Goal: Task Accomplishment & Management: Use online tool/utility

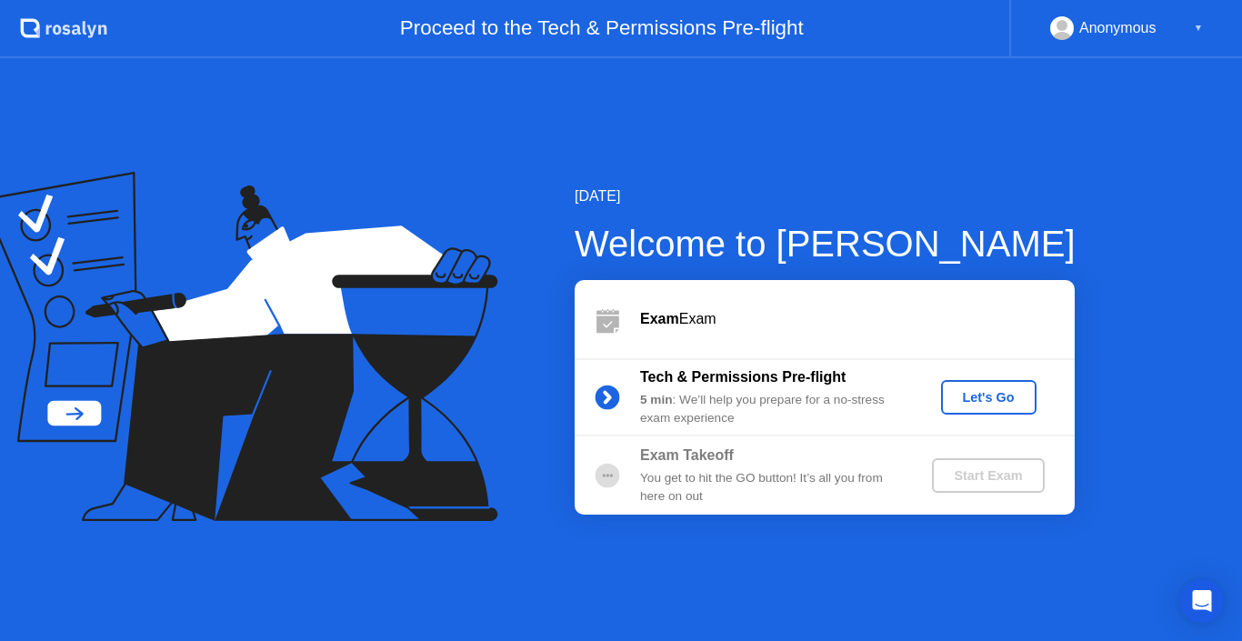
click at [1004, 391] on div "Let's Go" at bounding box center [989, 397] width 81 height 15
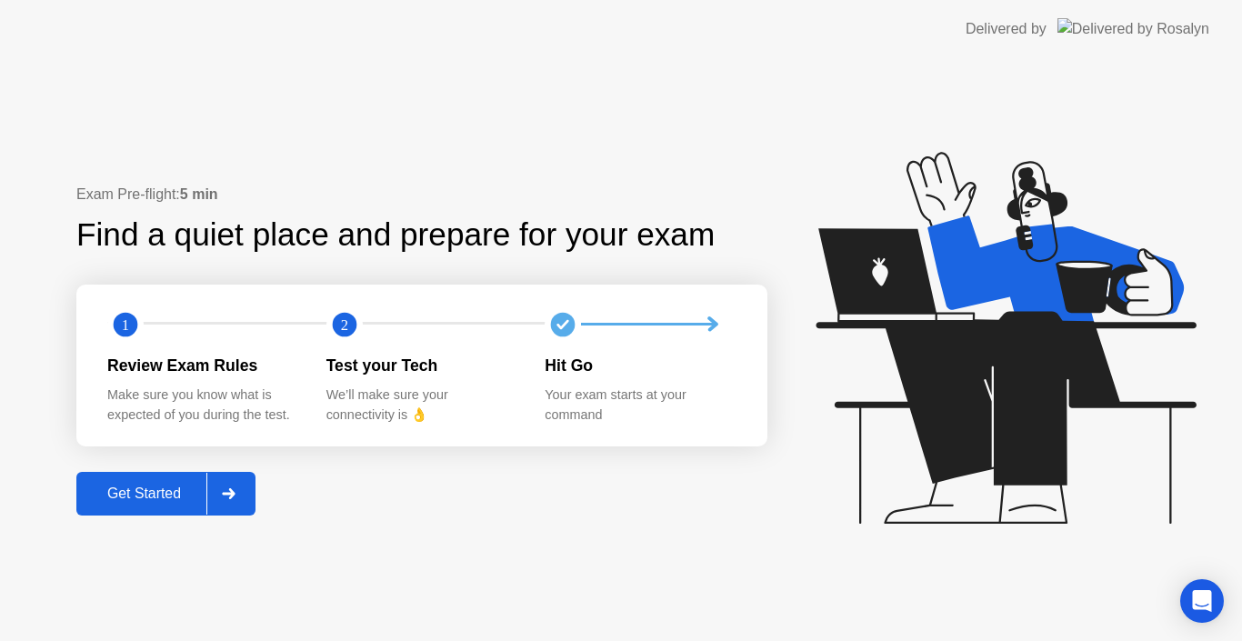
click at [151, 498] on div "Get Started" at bounding box center [144, 494] width 125 height 16
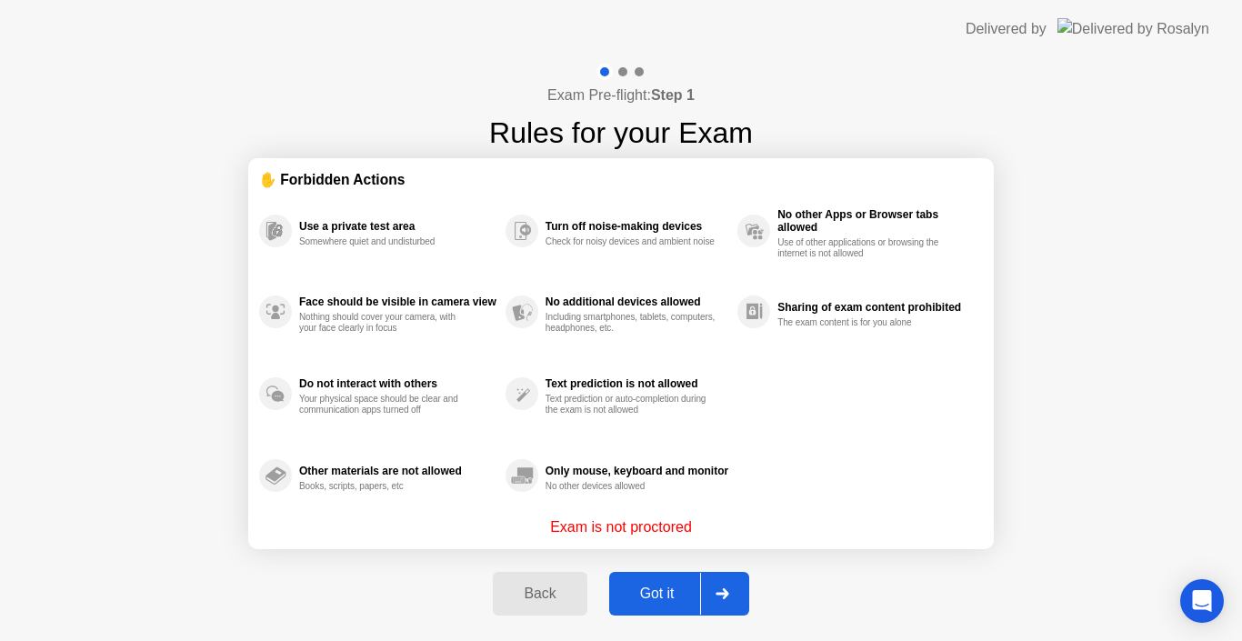
click at [654, 591] on div "Got it" at bounding box center [657, 594] width 85 height 16
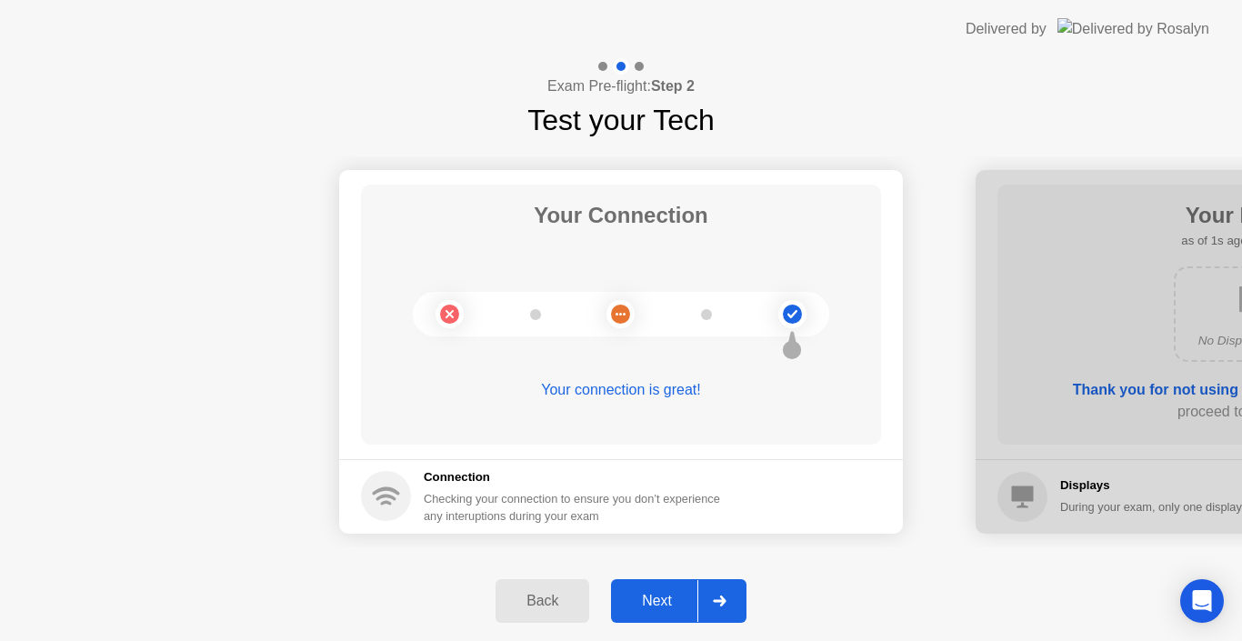
click at [654, 593] on div "Next" at bounding box center [657, 601] width 81 height 16
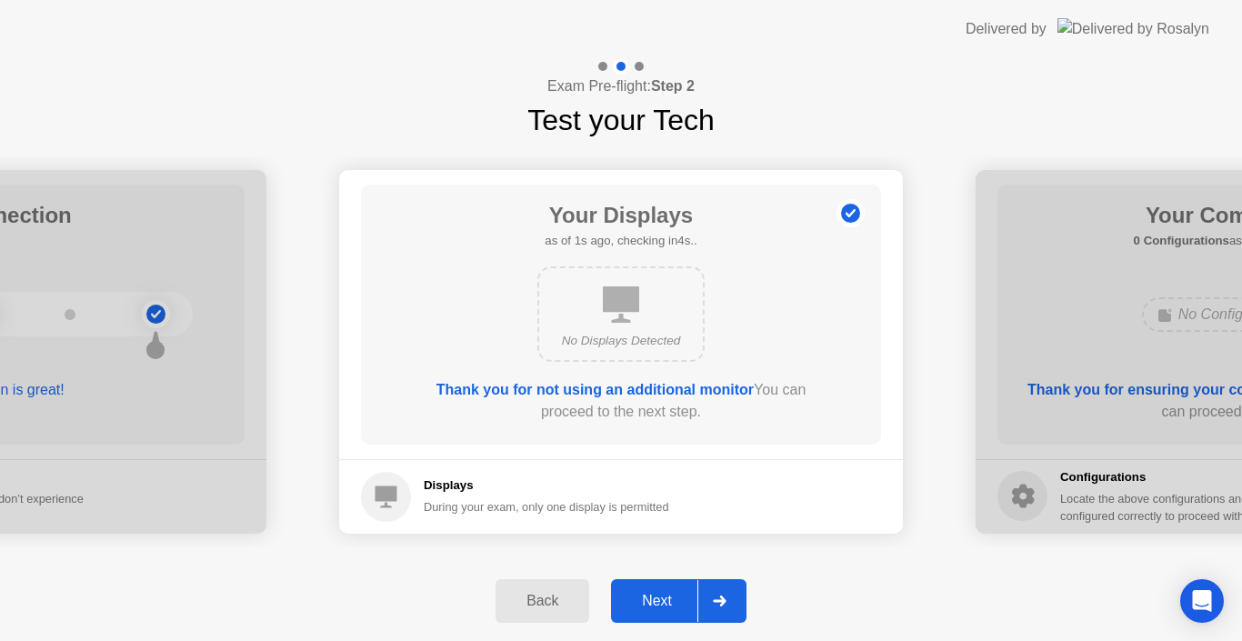
click at [654, 593] on div "Next" at bounding box center [657, 601] width 81 height 16
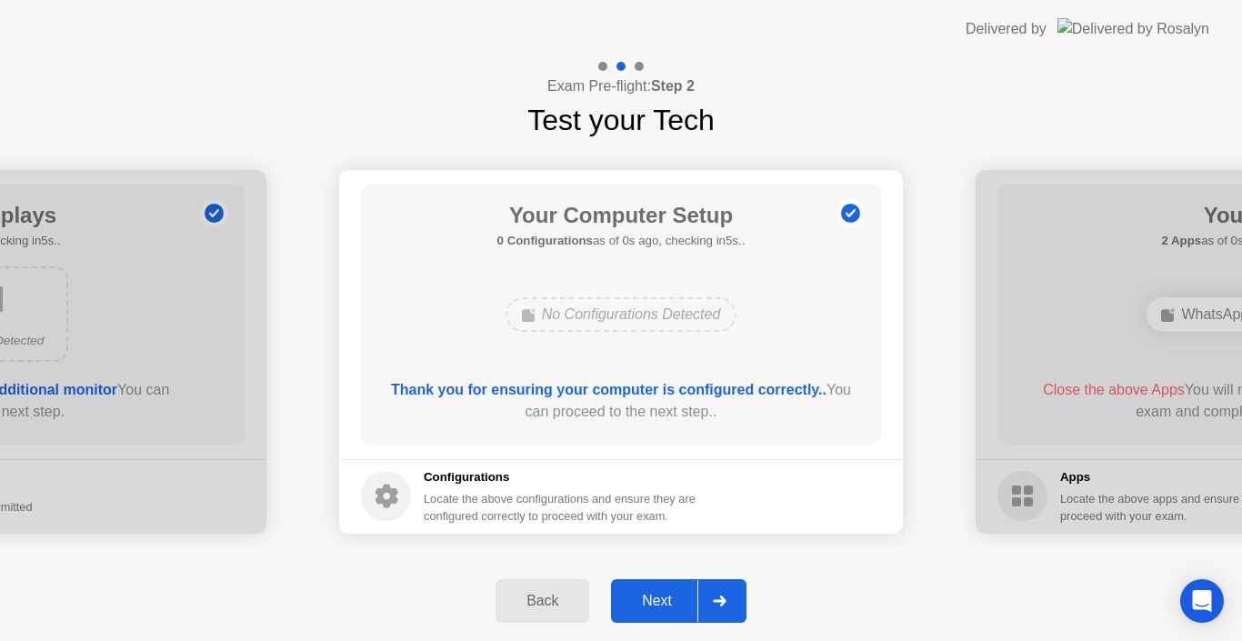
click at [654, 593] on div "Next" at bounding box center [657, 601] width 81 height 16
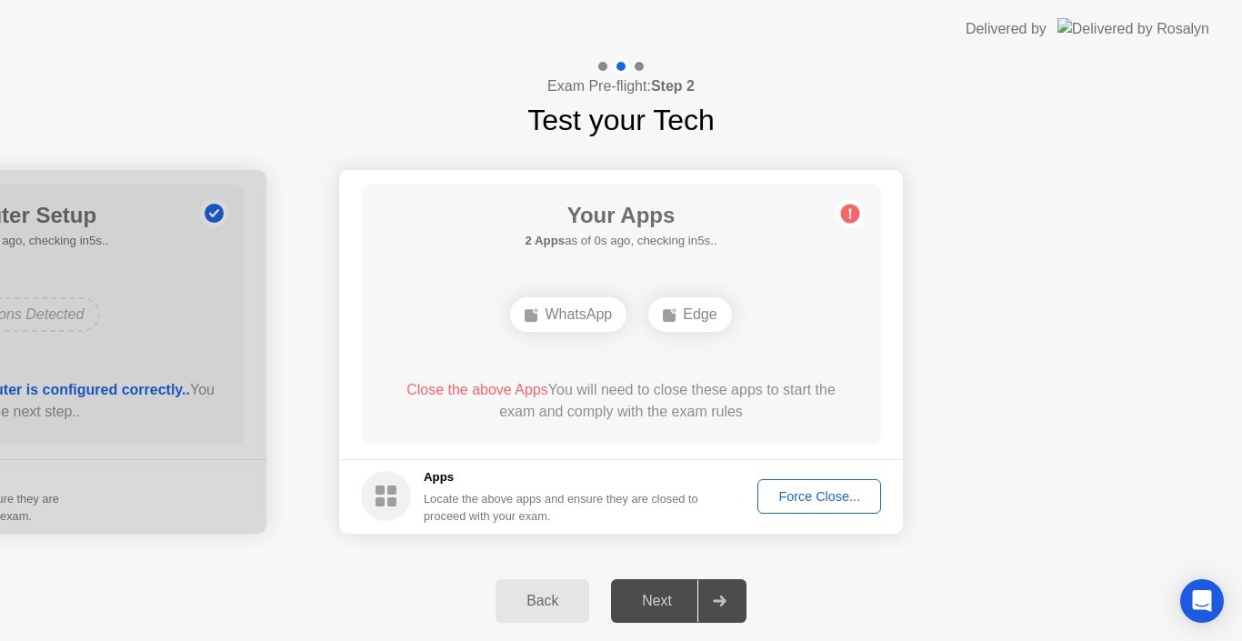
click at [800, 502] on div "Force Close..." at bounding box center [819, 496] width 111 height 15
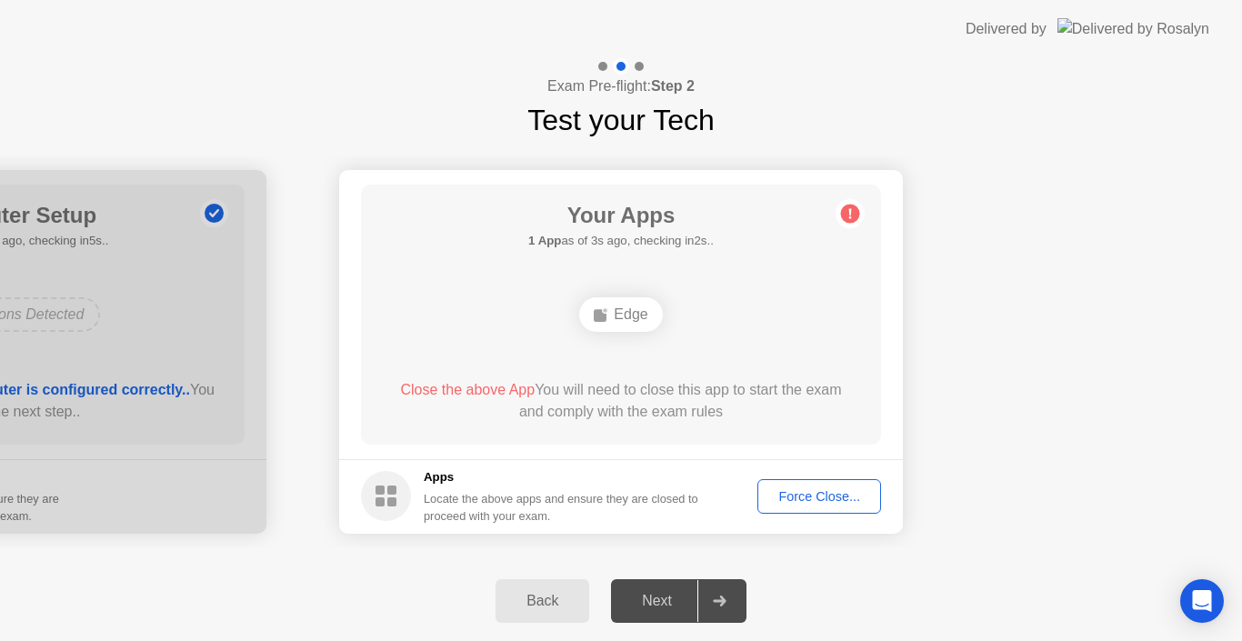
click at [839, 500] on div "Force Close..." at bounding box center [819, 496] width 111 height 15
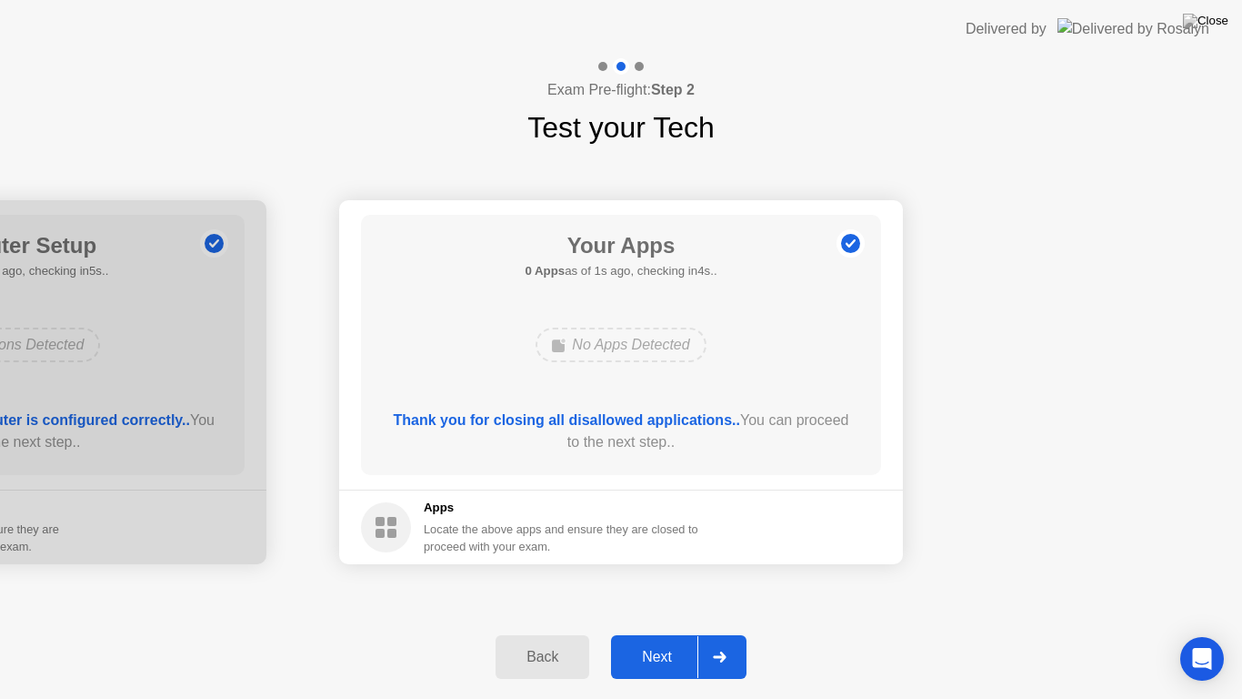
click at [659, 640] on div "Next" at bounding box center [657, 657] width 81 height 16
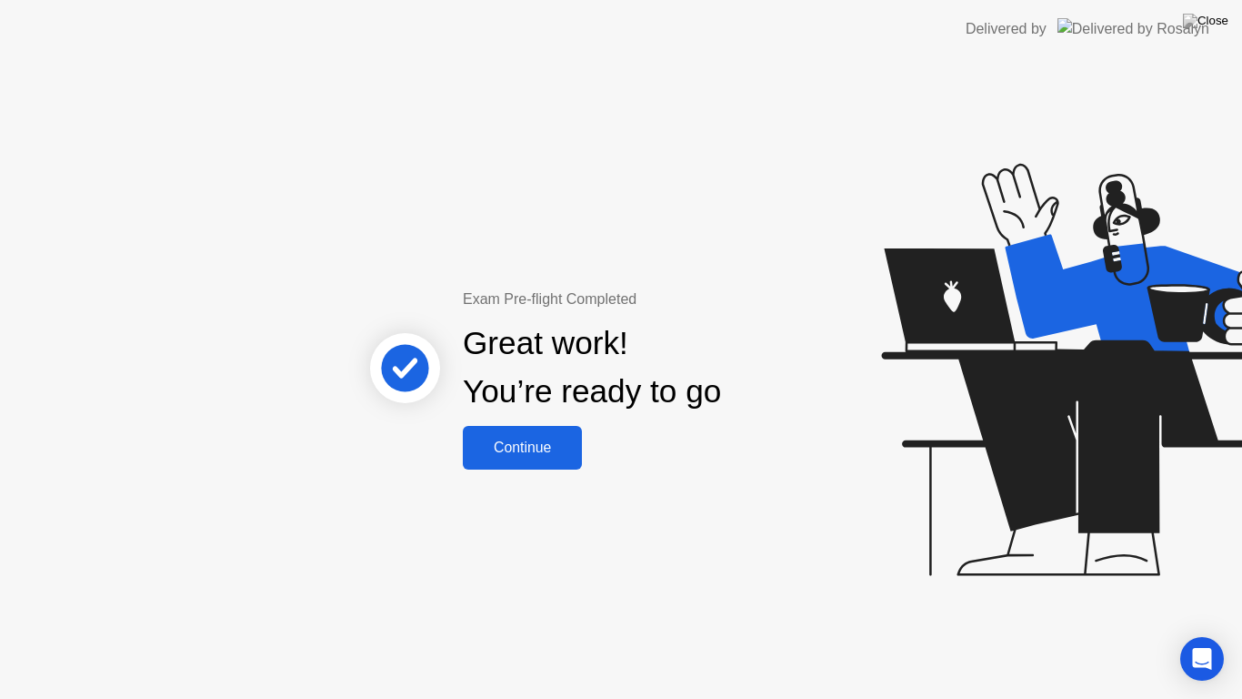
click at [547, 466] on button "Continue" at bounding box center [522, 448] width 119 height 44
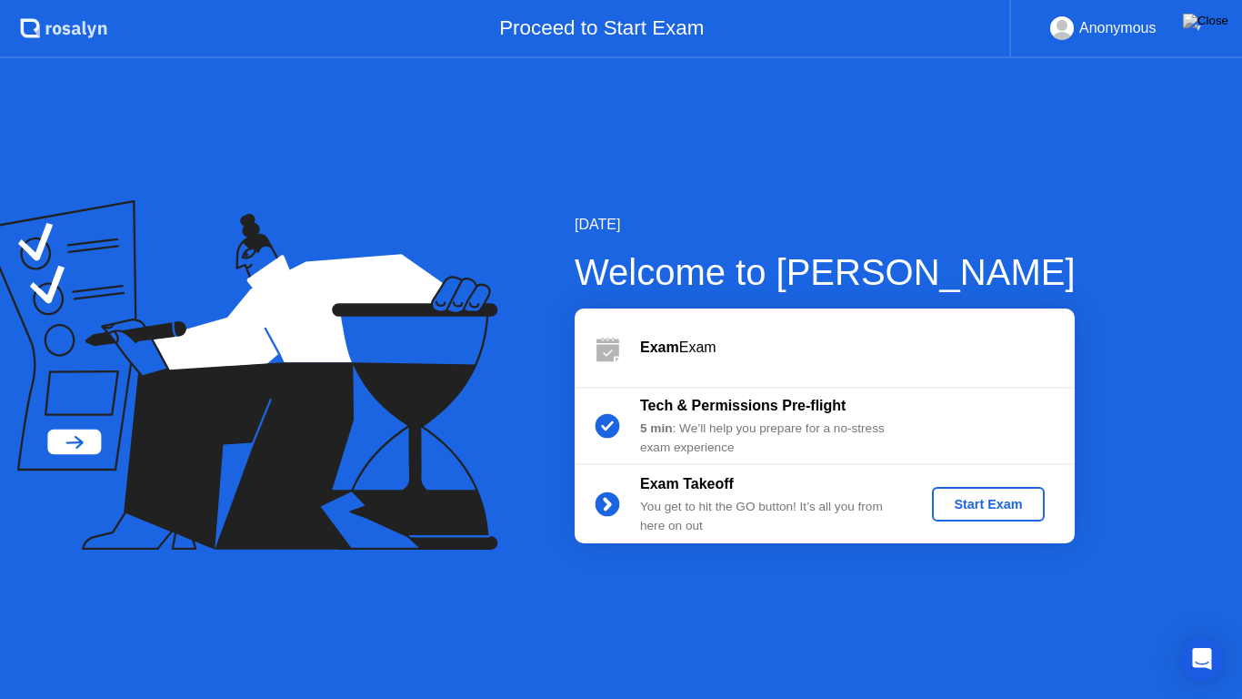
click at [972, 502] on div "Start Exam" at bounding box center [988, 504] width 97 height 15
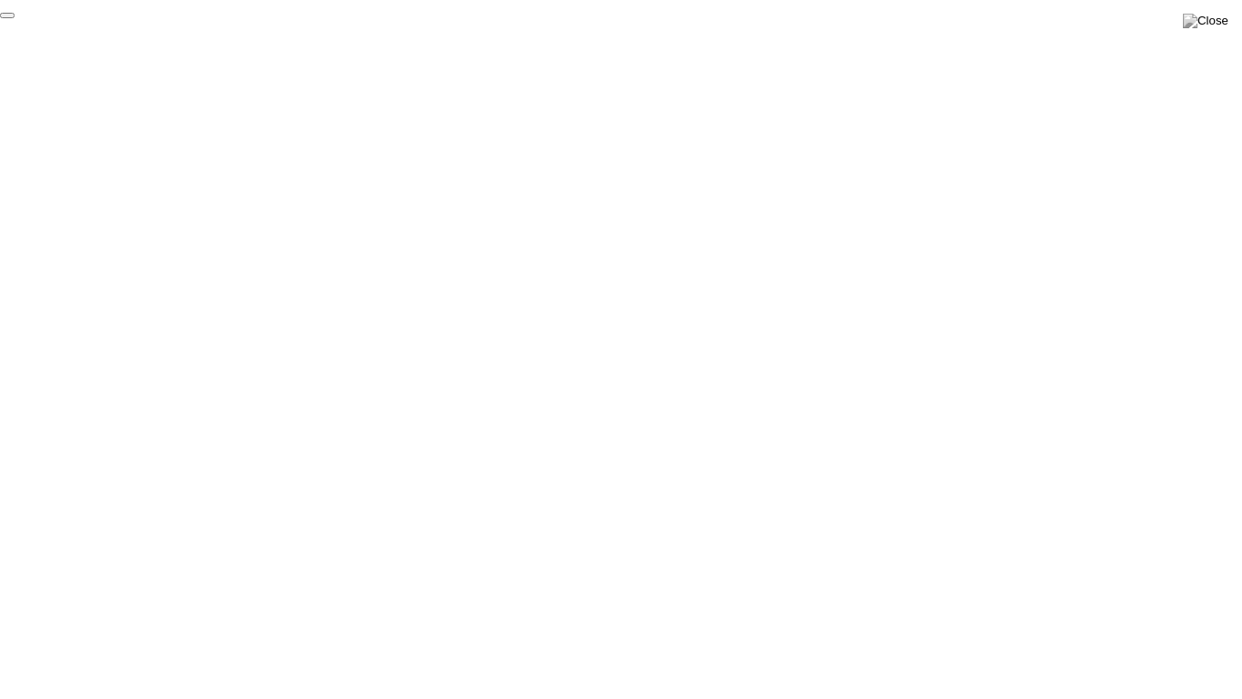
click div "End Proctoring Session"
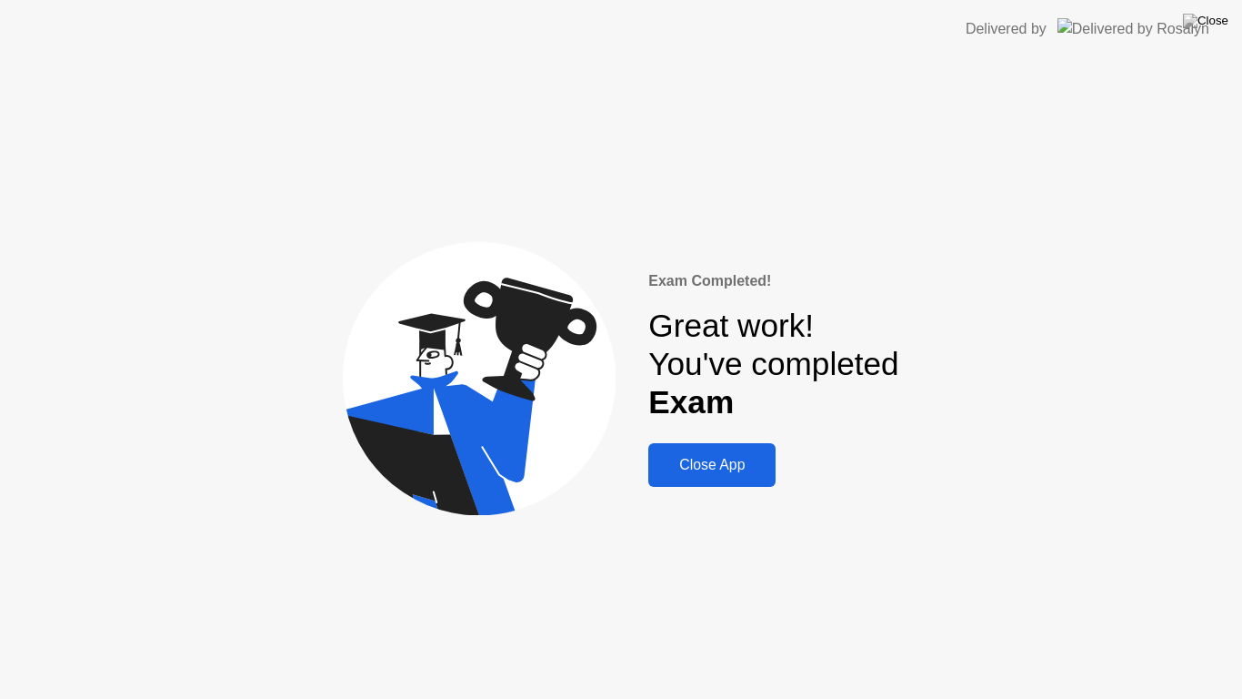
click at [696, 470] on div "Close App" at bounding box center [712, 465] width 116 height 16
